Goal: Task Accomplishment & Management: Manage account settings

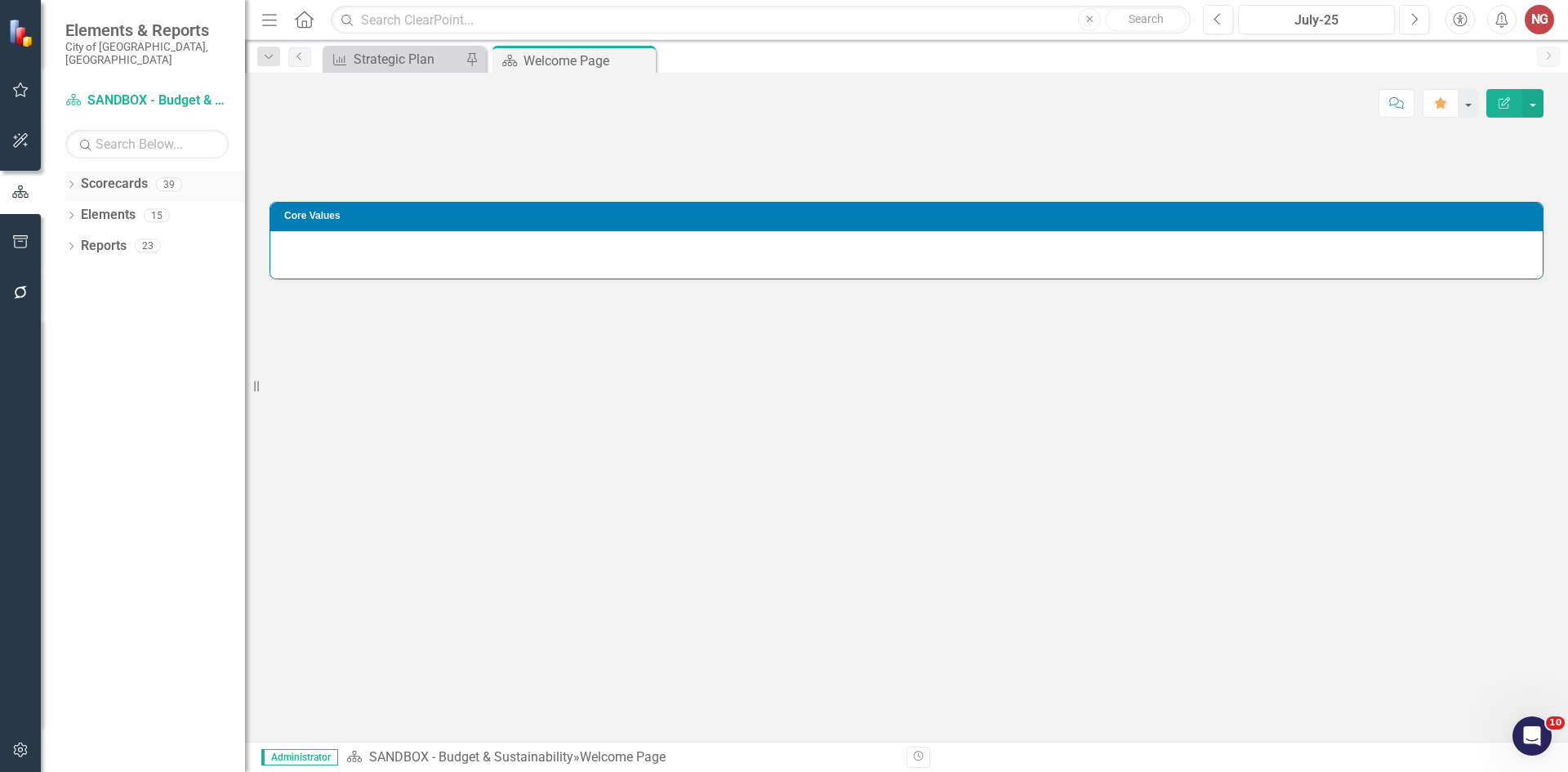
click at [74, 181] on icon "Dropdown" at bounding box center [70, 185] width 11 height 9
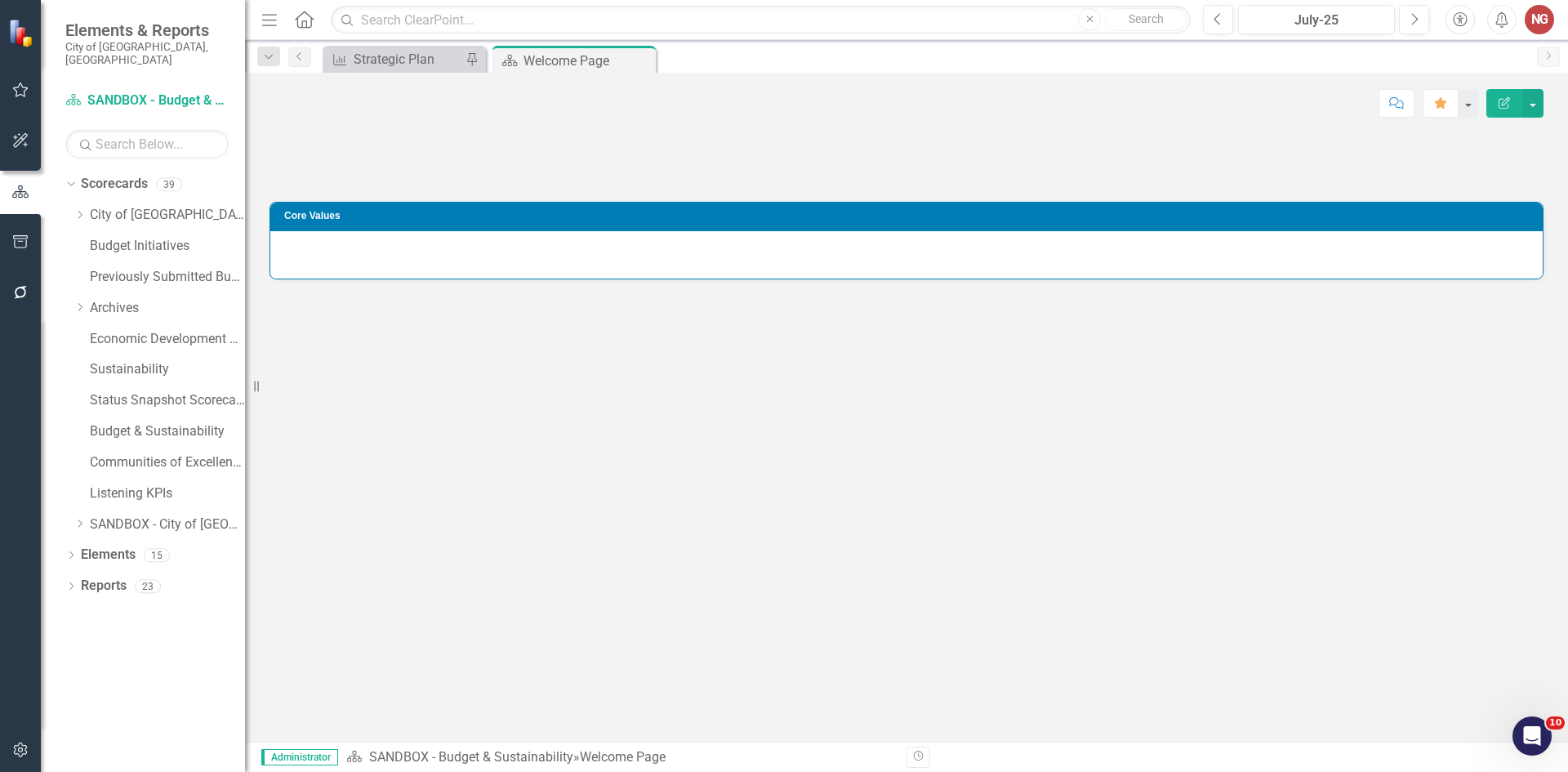
click at [72, 198] on div "Dropdown Scorecards 39 Dropdown City of [GEOGRAPHIC_DATA] Budget & Sustainabili…" at bounding box center [155, 356] width 179 height 371
click at [79, 210] on icon "Dropdown" at bounding box center [79, 214] width 12 height 9
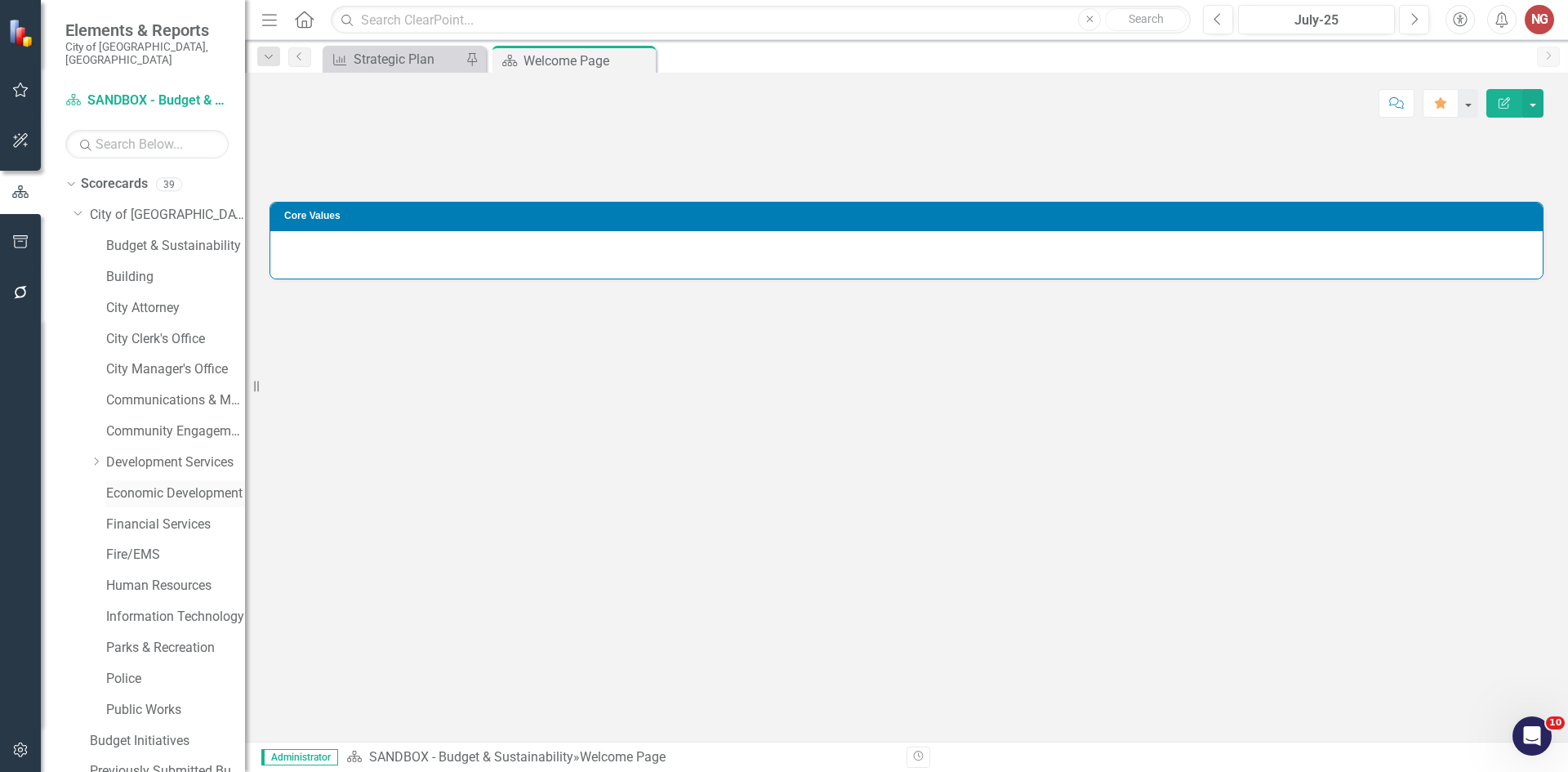
click at [131, 484] on link "Economic Development" at bounding box center [175, 494] width 139 height 19
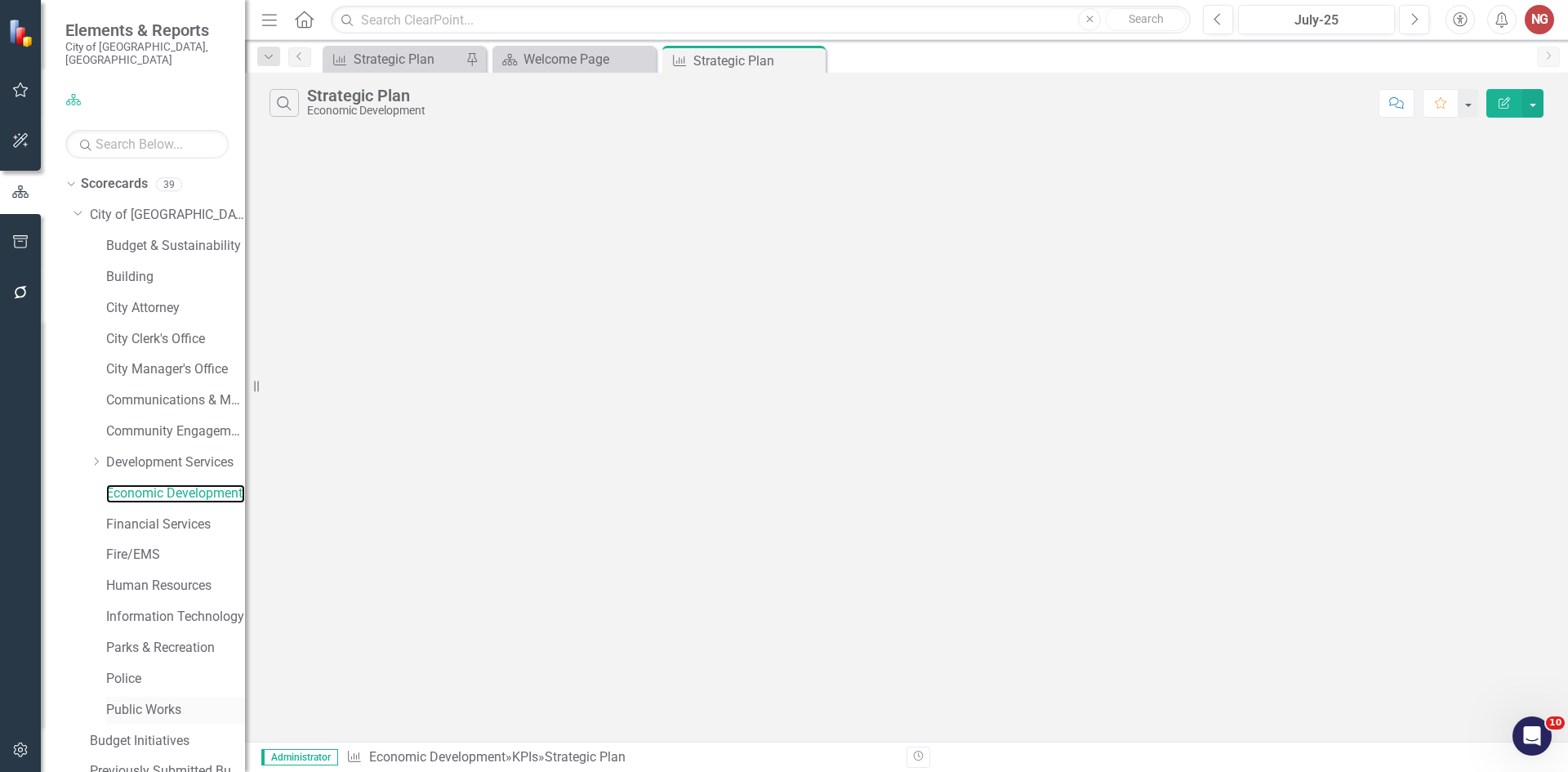
scroll to position [313, 0]
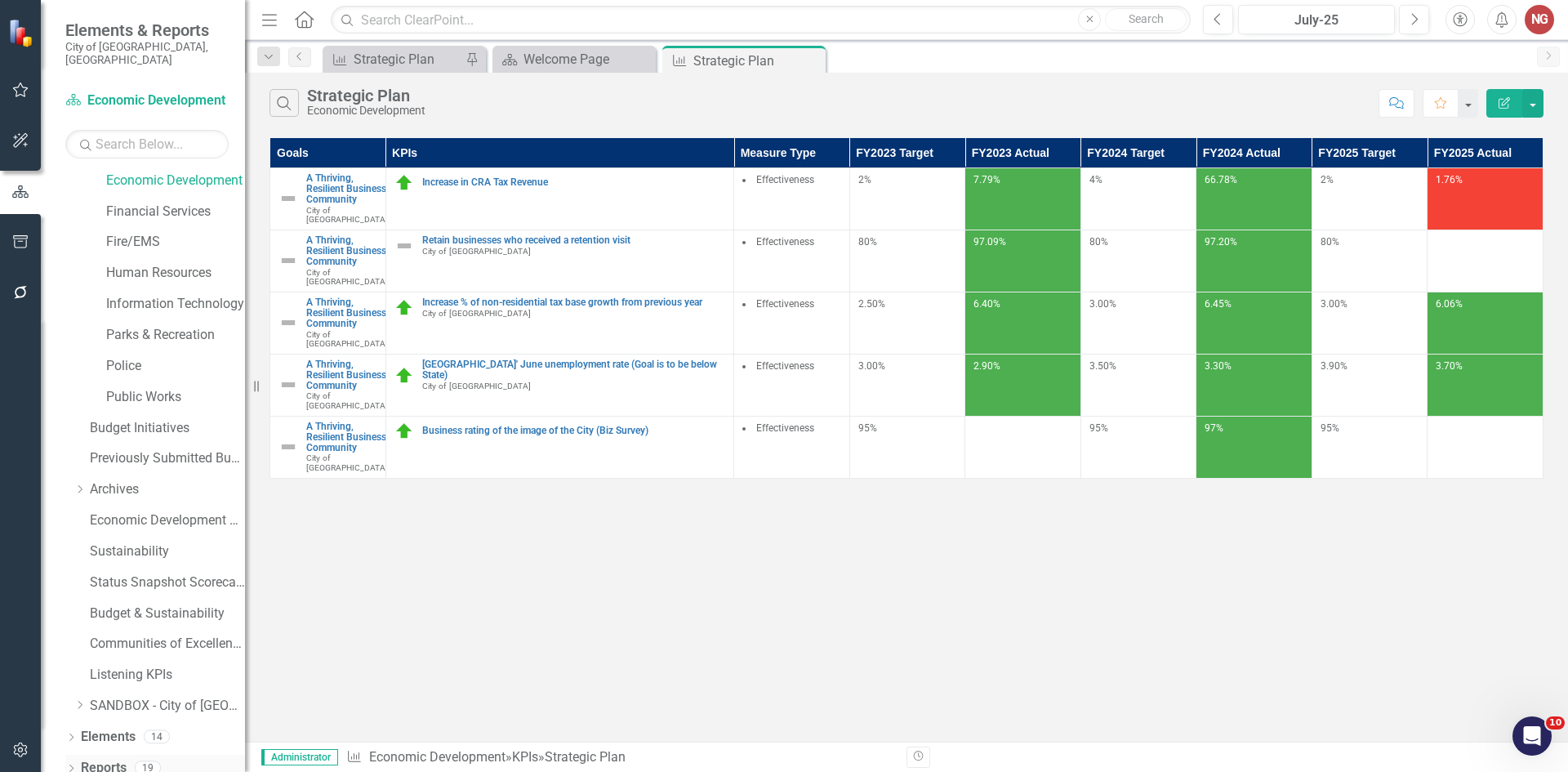
click at [69, 765] on icon "Dropdown" at bounding box center [70, 769] width 11 height 9
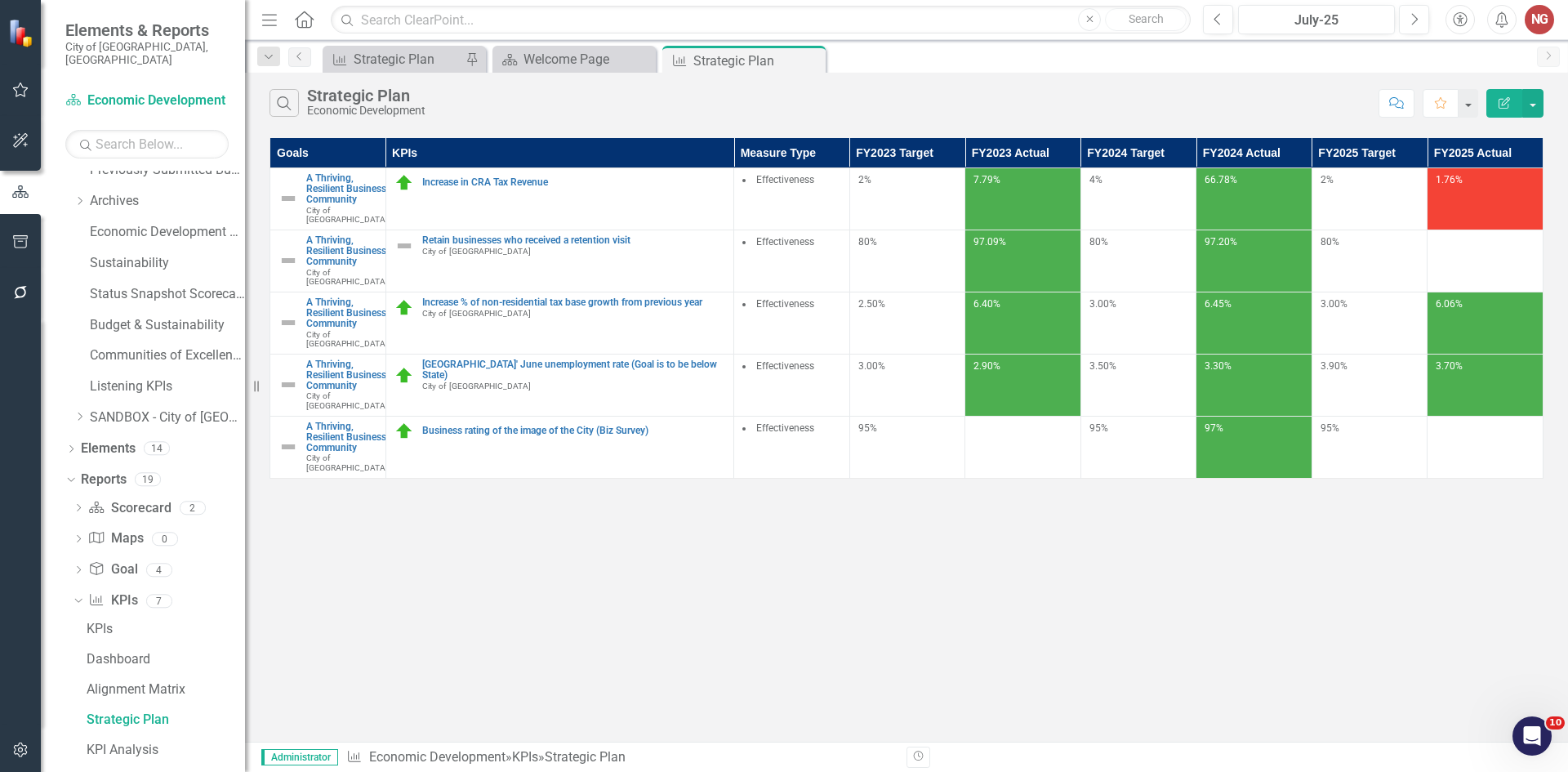
scroll to position [729, 0]
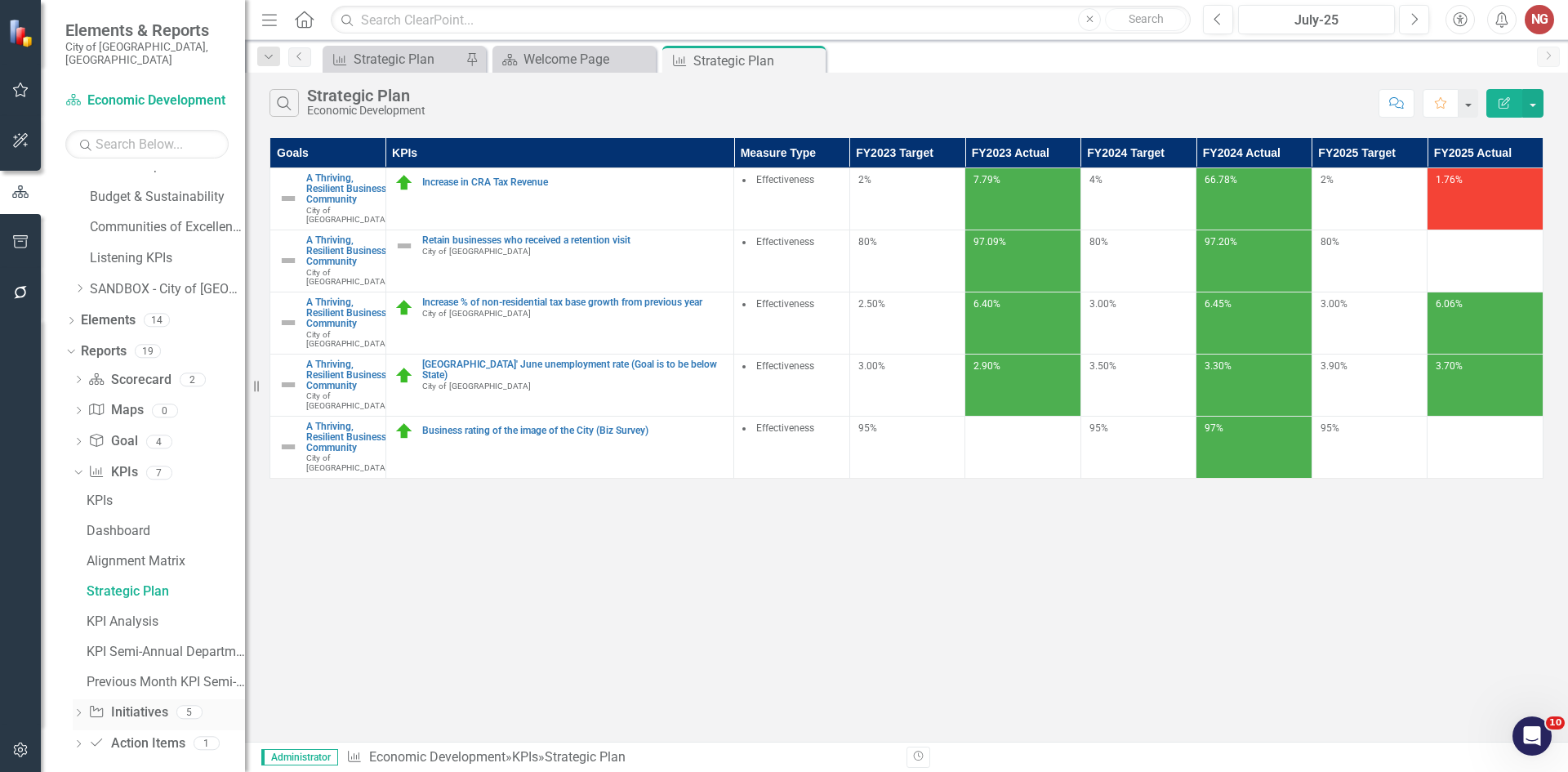
click at [74, 710] on icon "Dropdown" at bounding box center [78, 714] width 11 height 9
click at [109, 585] on div "Initiatives" at bounding box center [165, 592] width 158 height 15
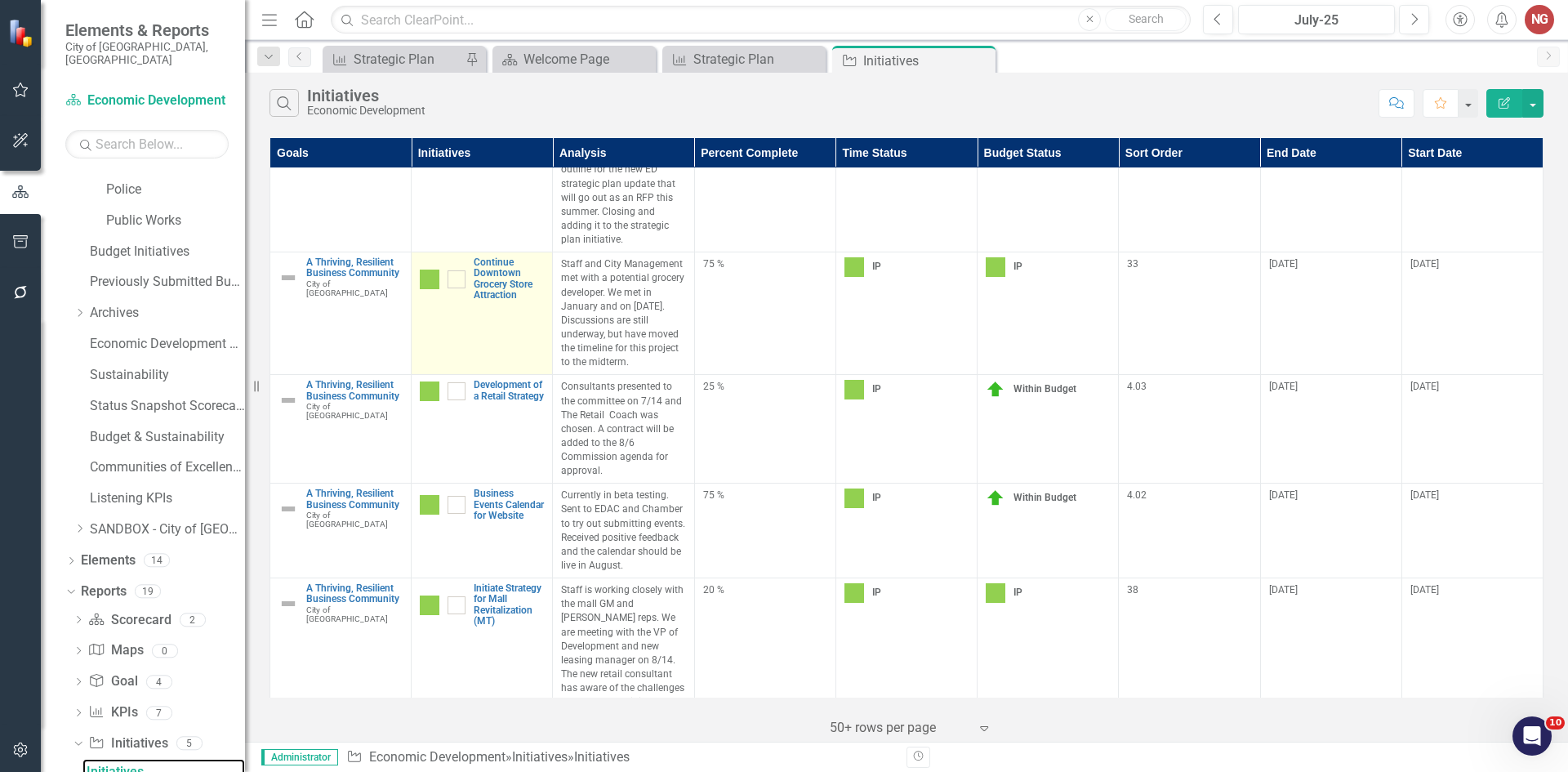
scroll to position [1226, 0]
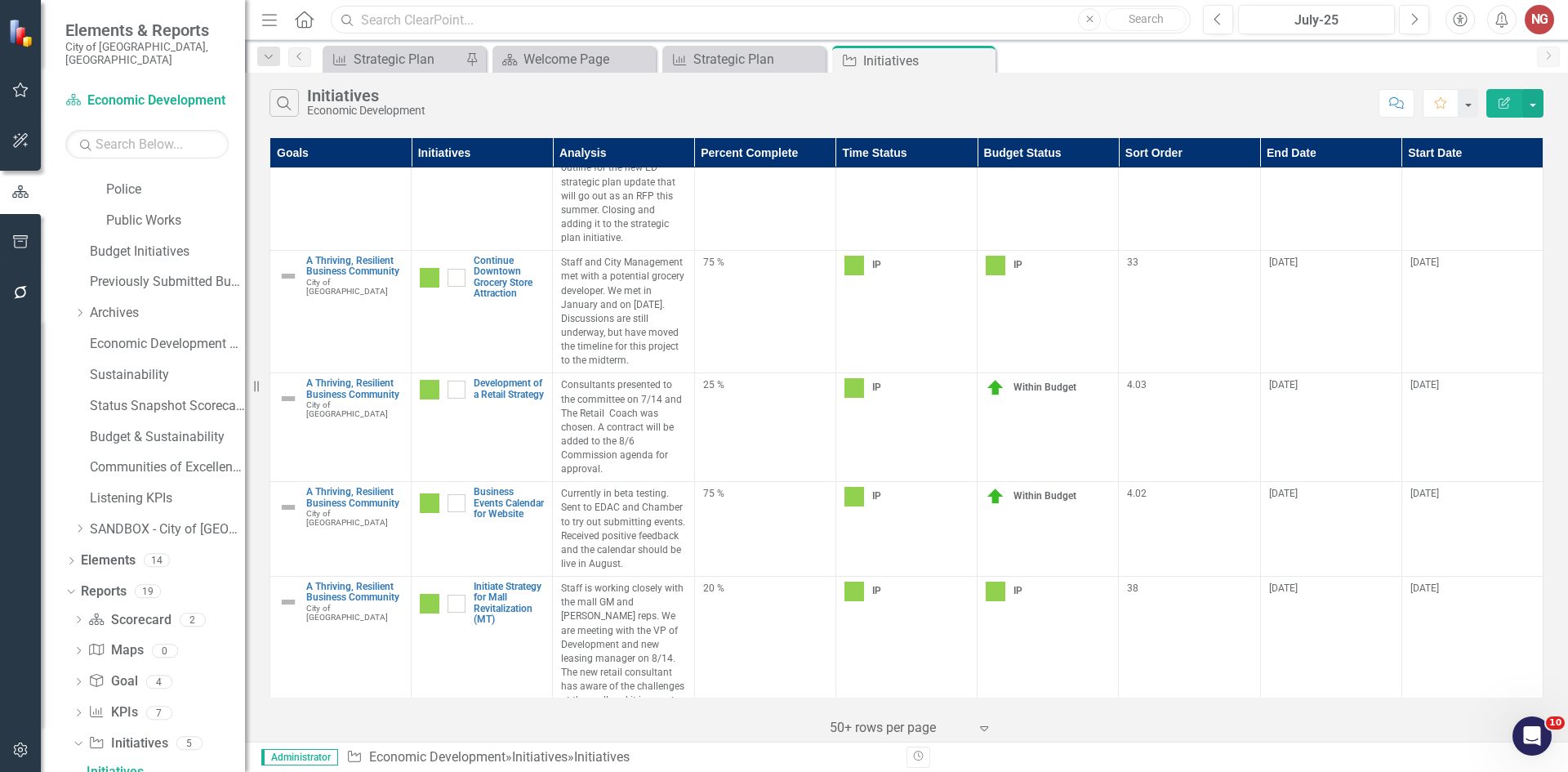
click at [462, 25] on input "text" at bounding box center [760, 20] width 860 height 28
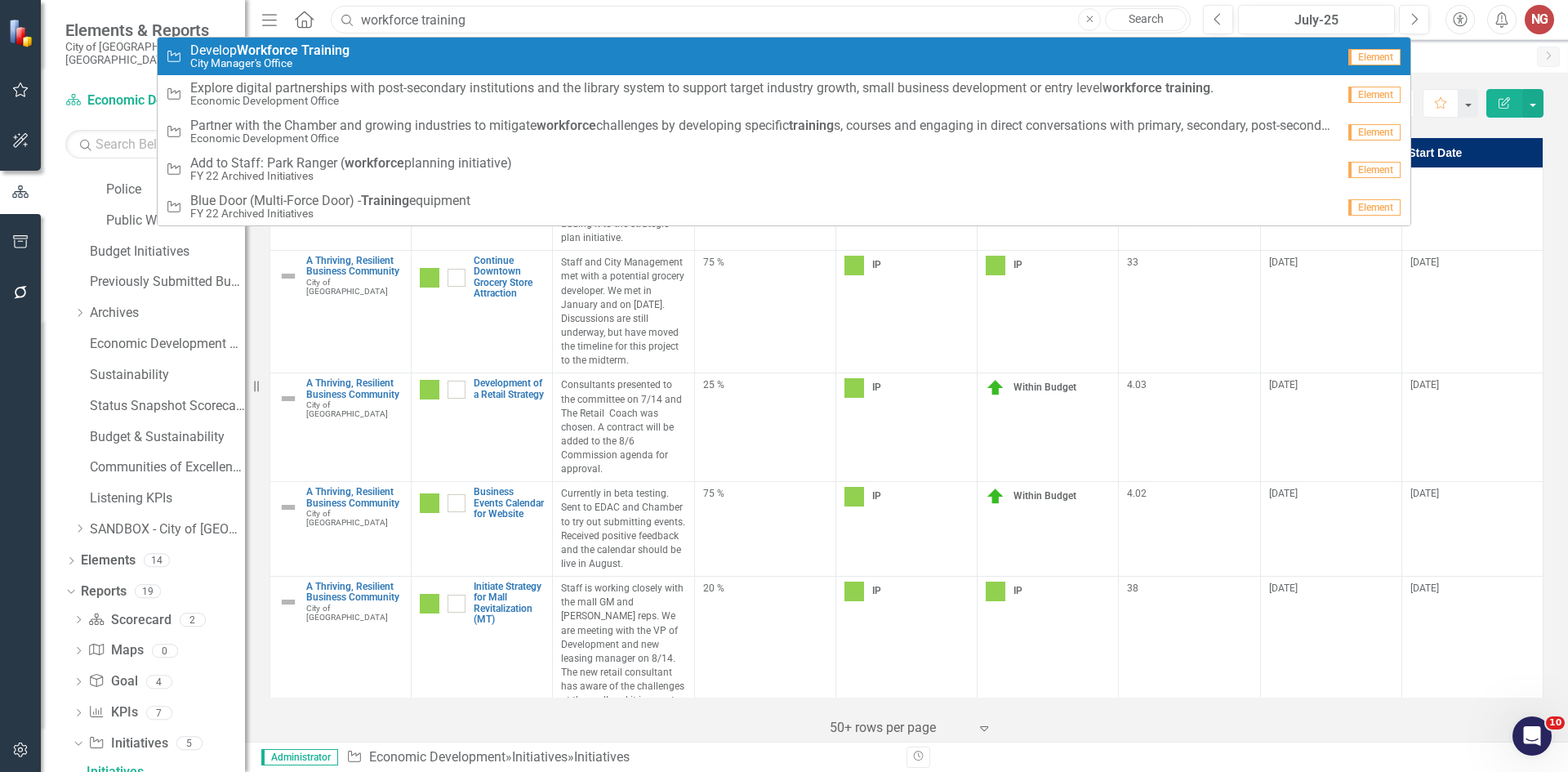
type input "workforce training"
click at [349, 63] on small "City Manager's Office" at bounding box center [270, 63] width 159 height 12
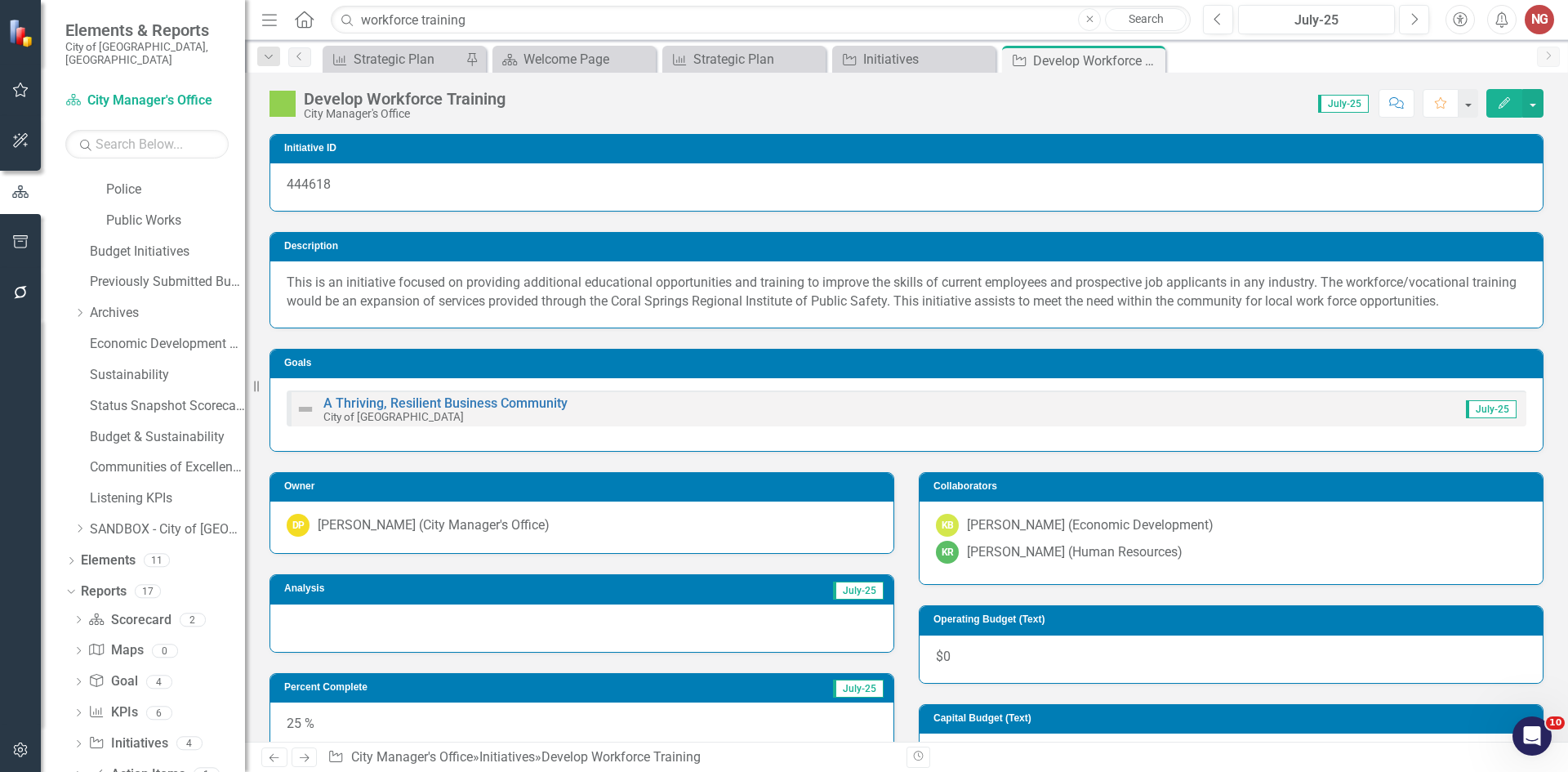
scroll to position [82, 0]
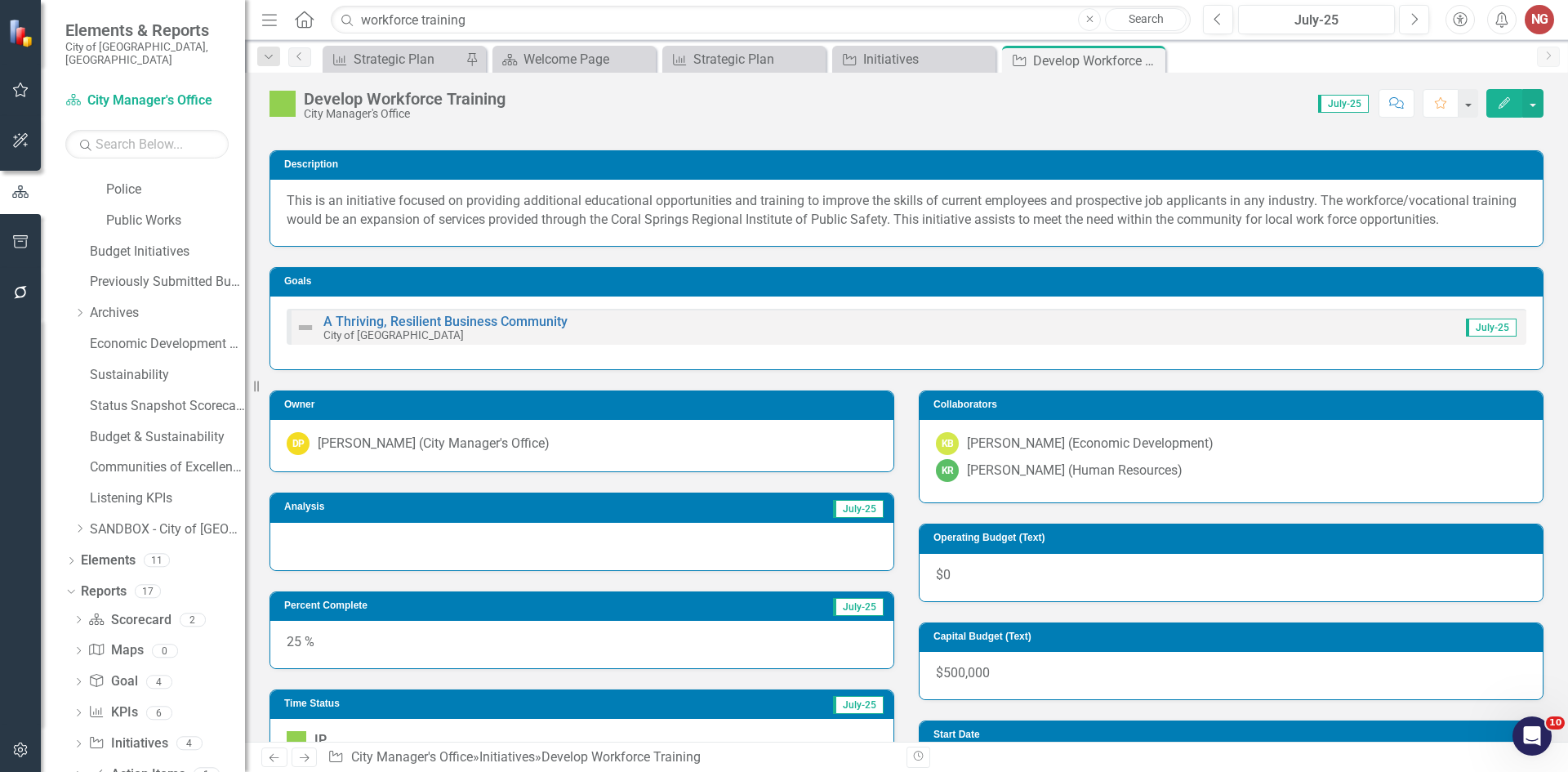
click at [337, 554] on div at bounding box center [581, 546] width 623 height 47
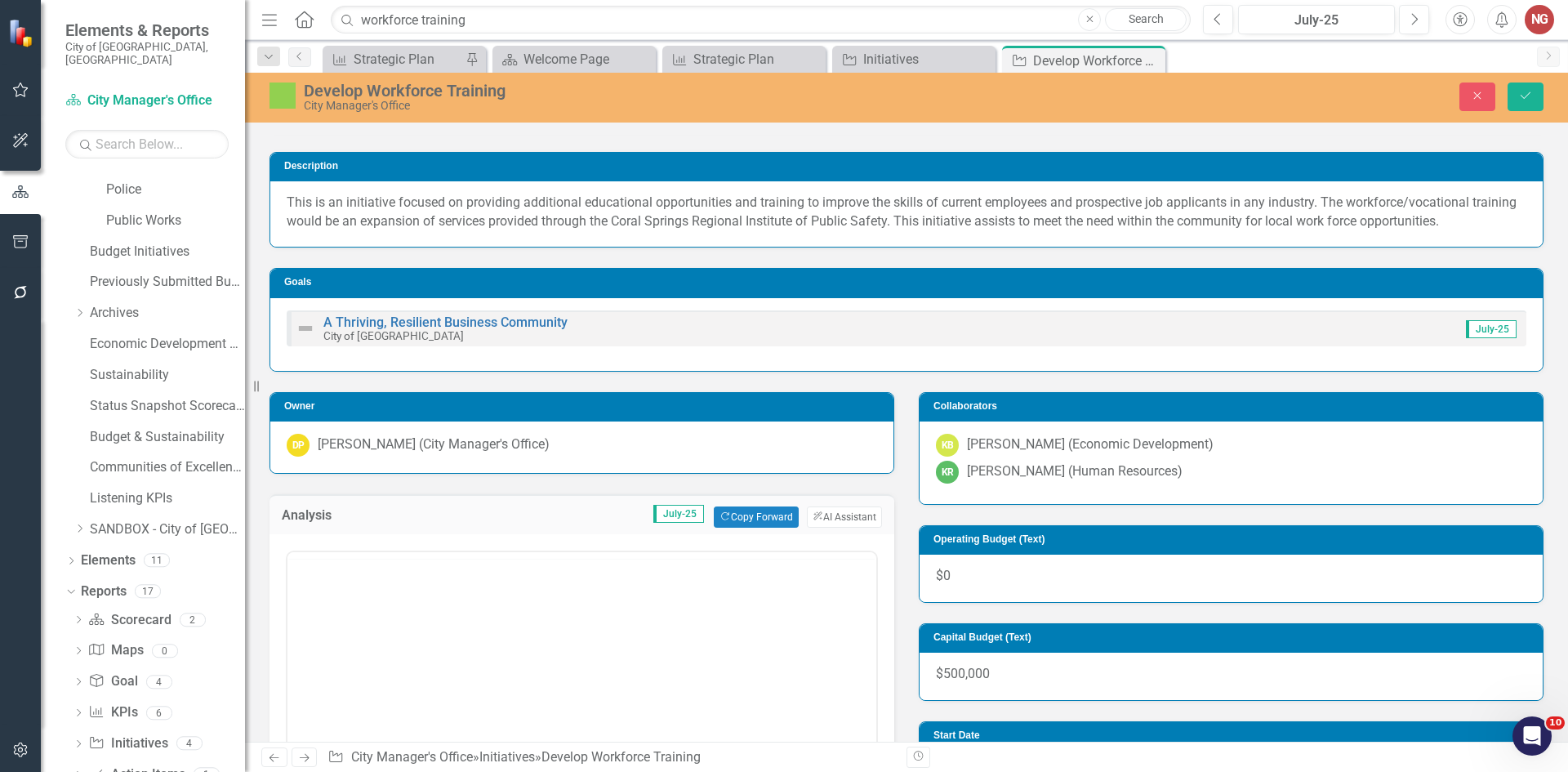
scroll to position [0, 0]
click at [310, 617] on body "Rich Text Area. Press ALT-0 for help." at bounding box center [582, 711] width 588 height 245
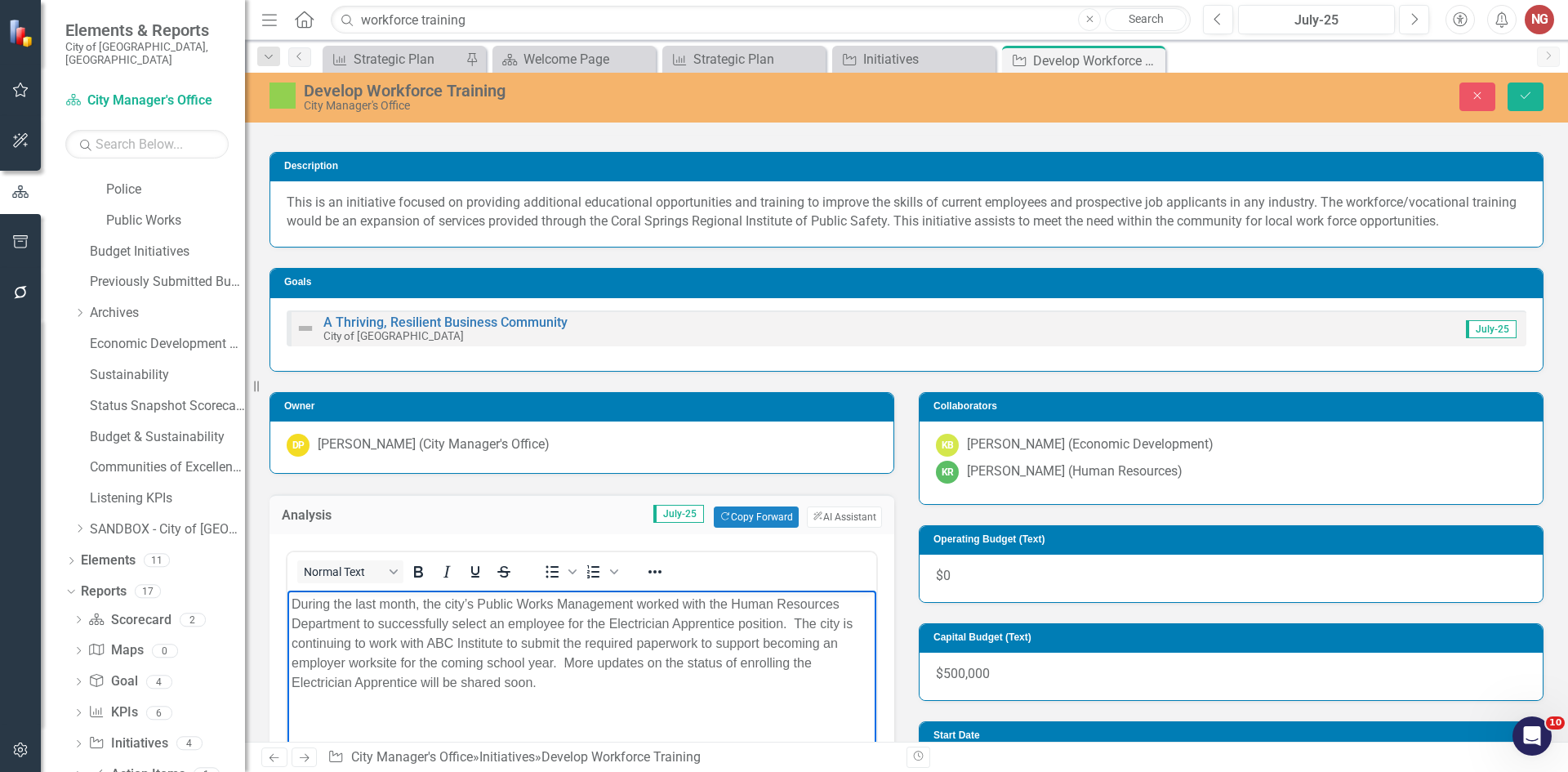
scroll to position [490, 0]
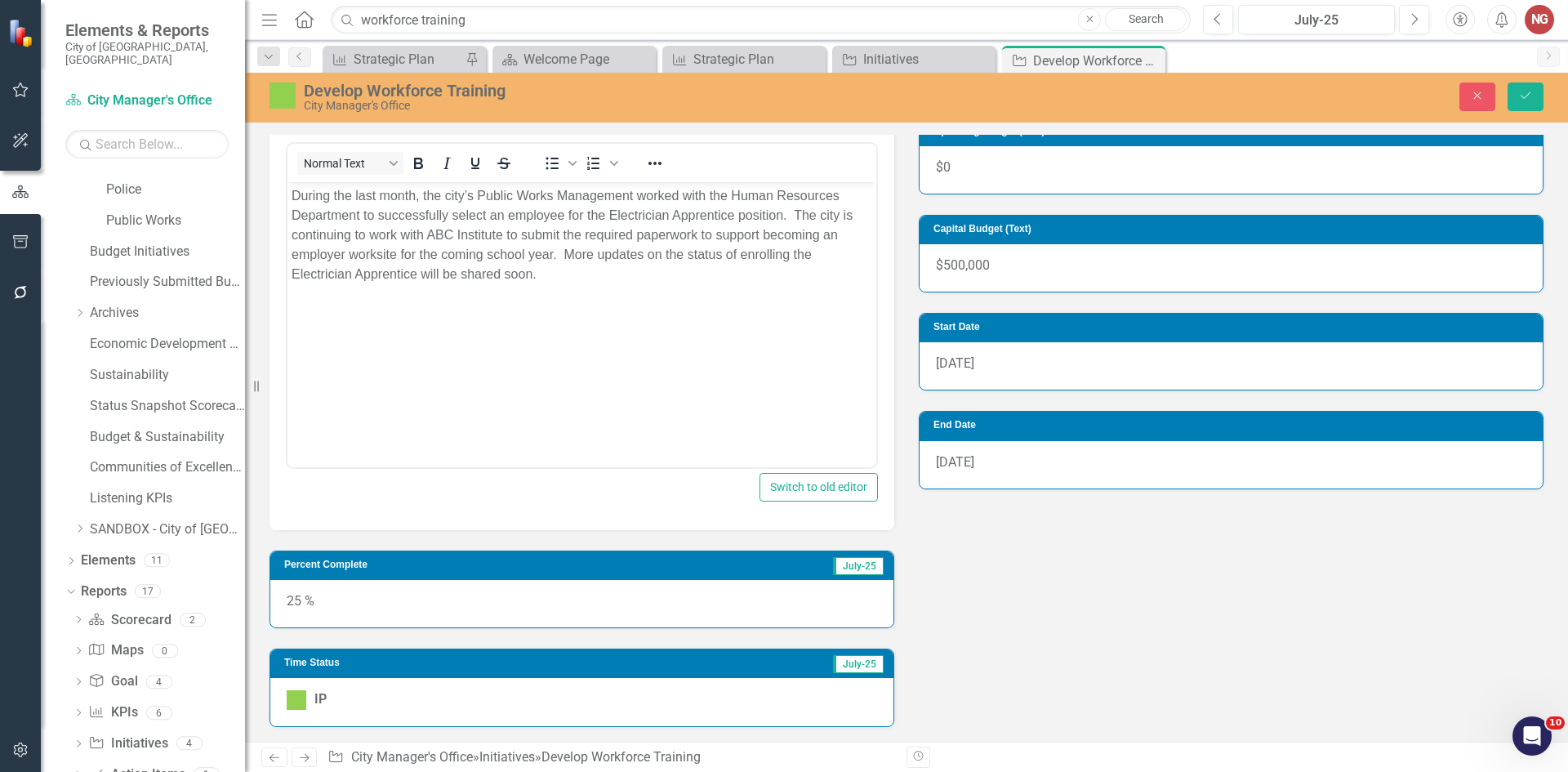
click at [306, 603] on div "25 %" at bounding box center [581, 603] width 623 height 47
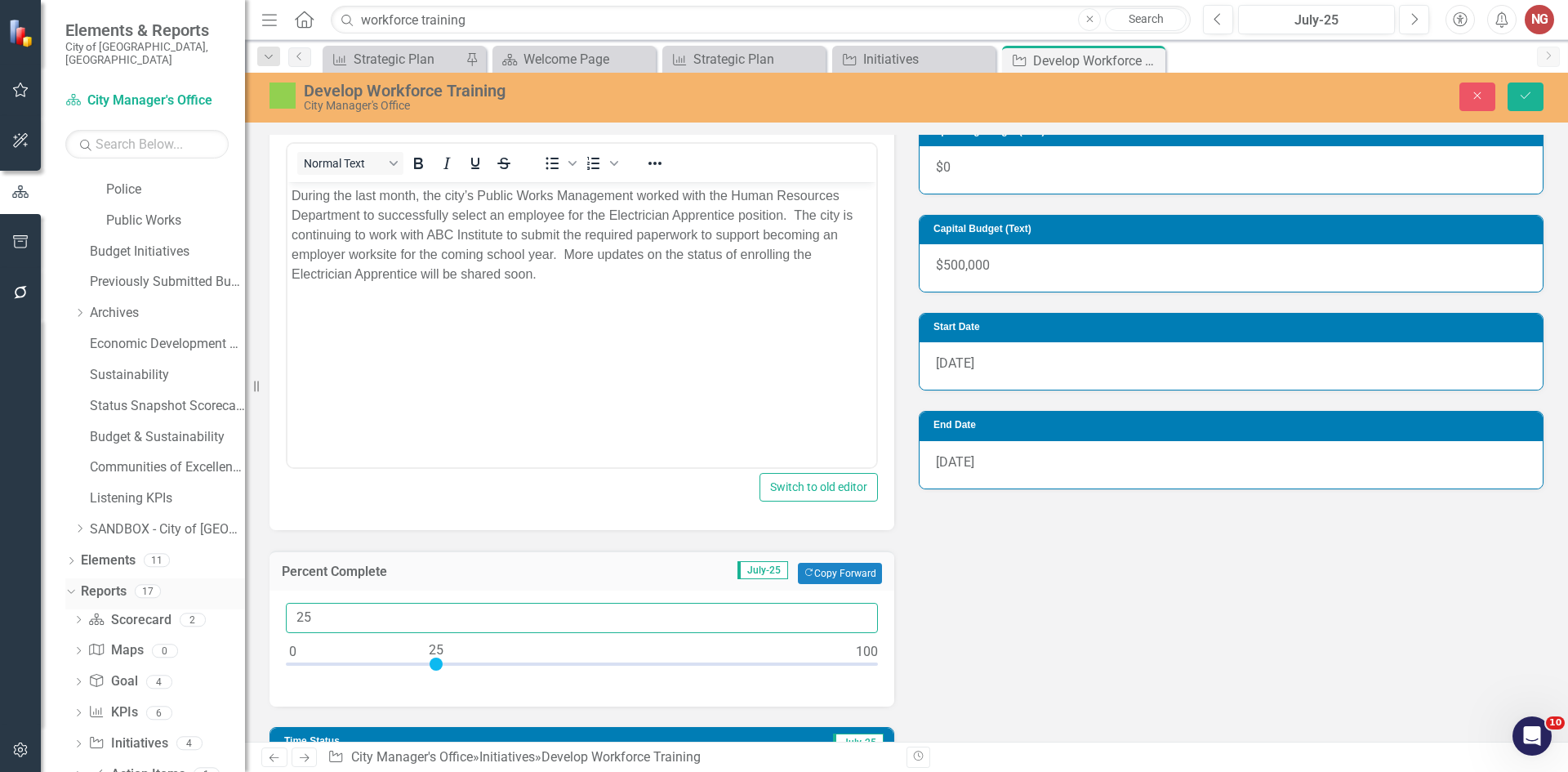
drag, startPoint x: 325, startPoint y: 616, endPoint x: 138, endPoint y: 564, distance: 194.1
click at [138, 564] on div "Elements & Reports City of [GEOGRAPHIC_DATA], [GEOGRAPHIC_DATA] Scorecard City …" at bounding box center [784, 386] width 1568 height 772
type input "50"
click at [1507, 83] on button "Save" at bounding box center [1525, 96] width 36 height 28
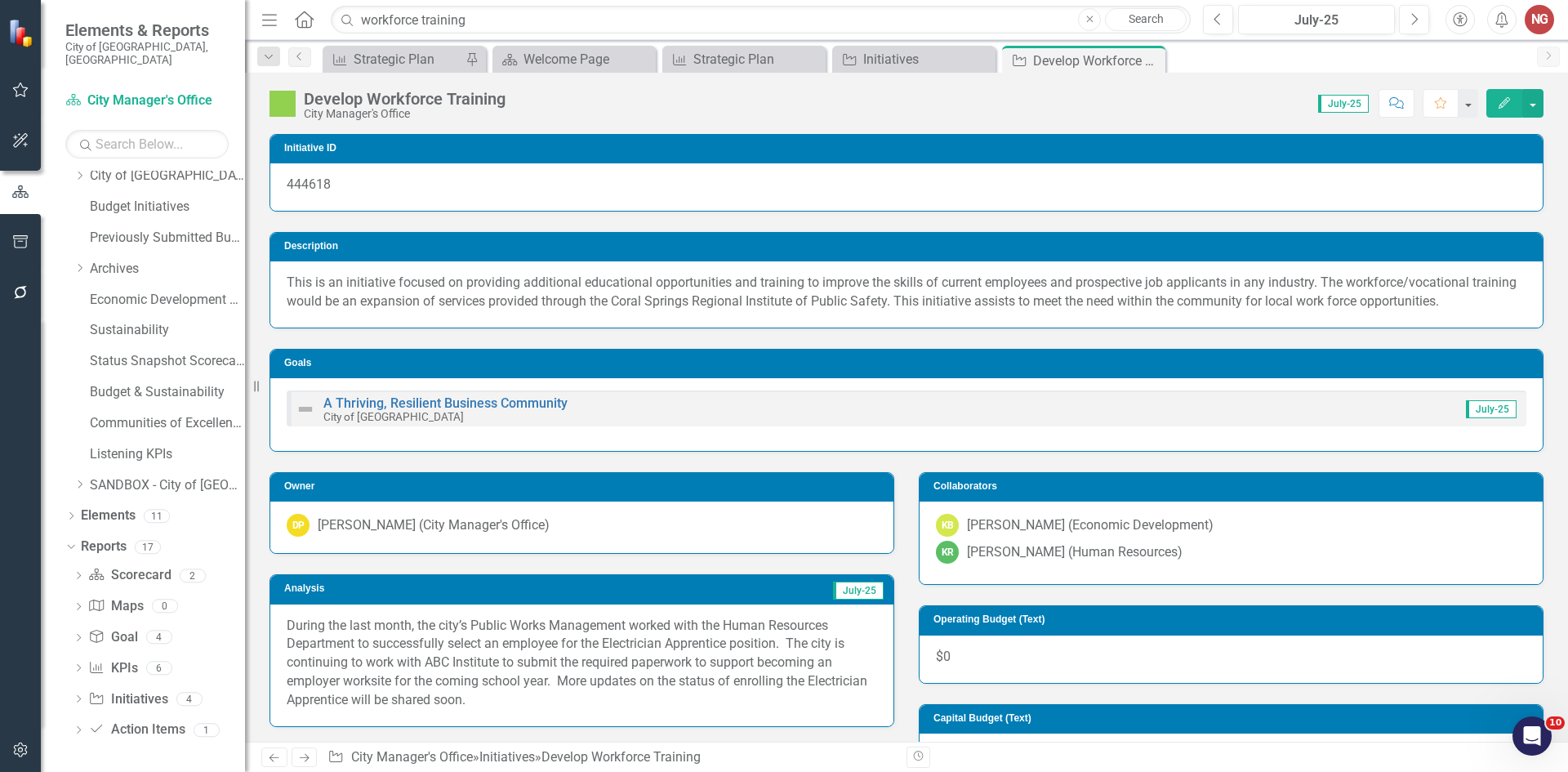
scroll to position [26, 0]
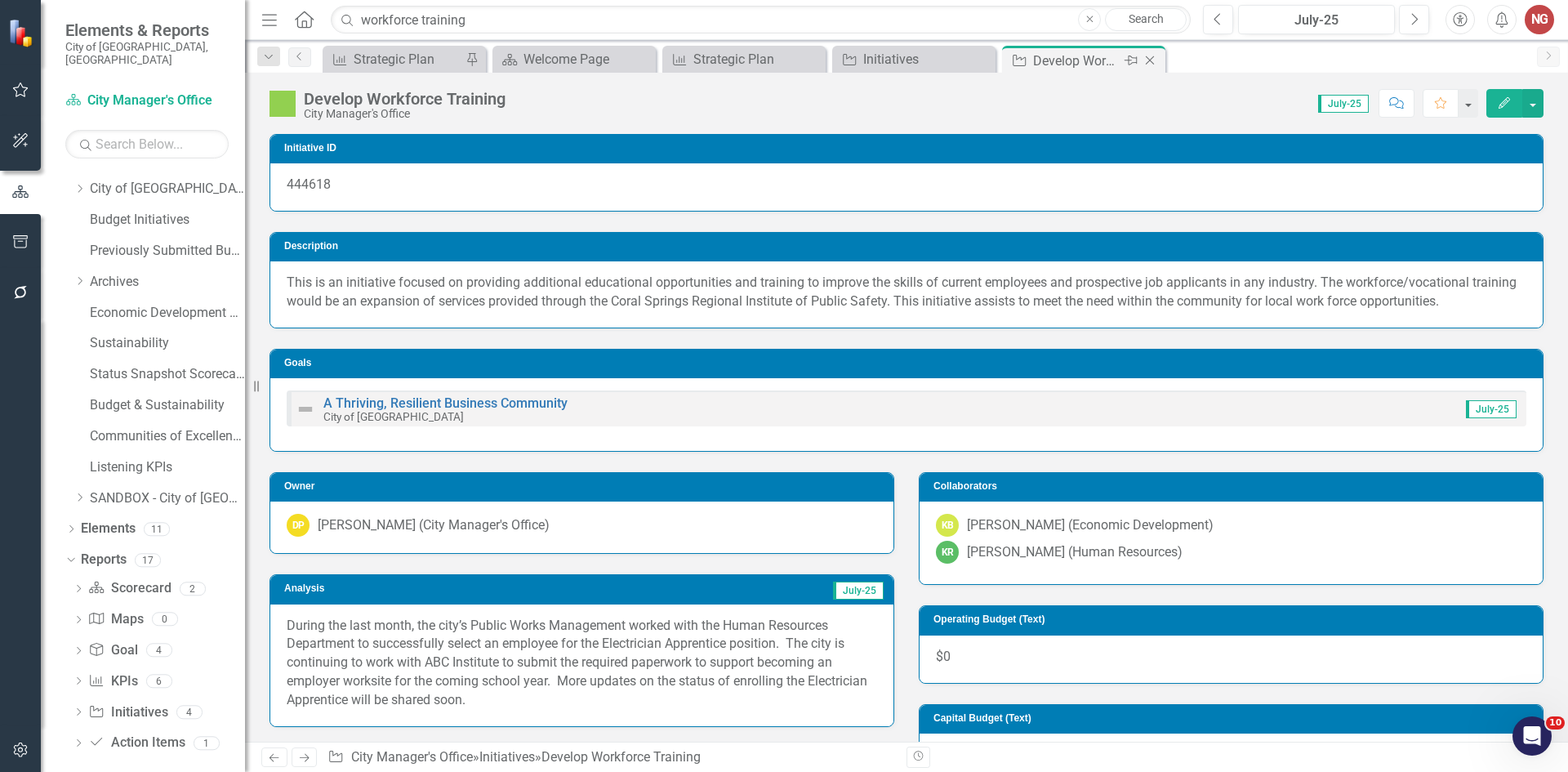
click at [1144, 59] on icon "Close" at bounding box center [1150, 60] width 16 height 13
